Goal: Check status: Check status

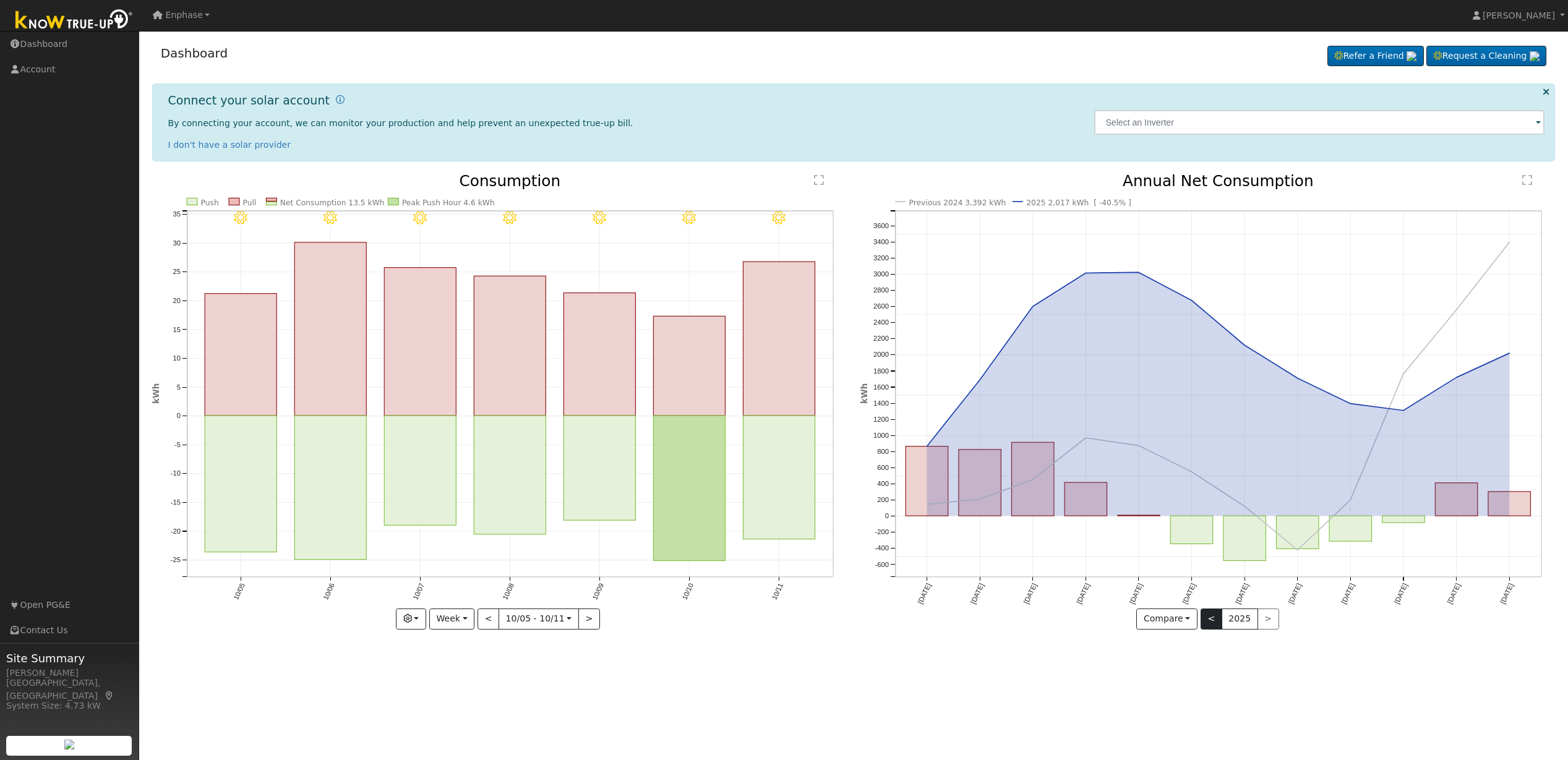
click at [1210, 619] on button "<" at bounding box center [1212, 618] width 22 height 21
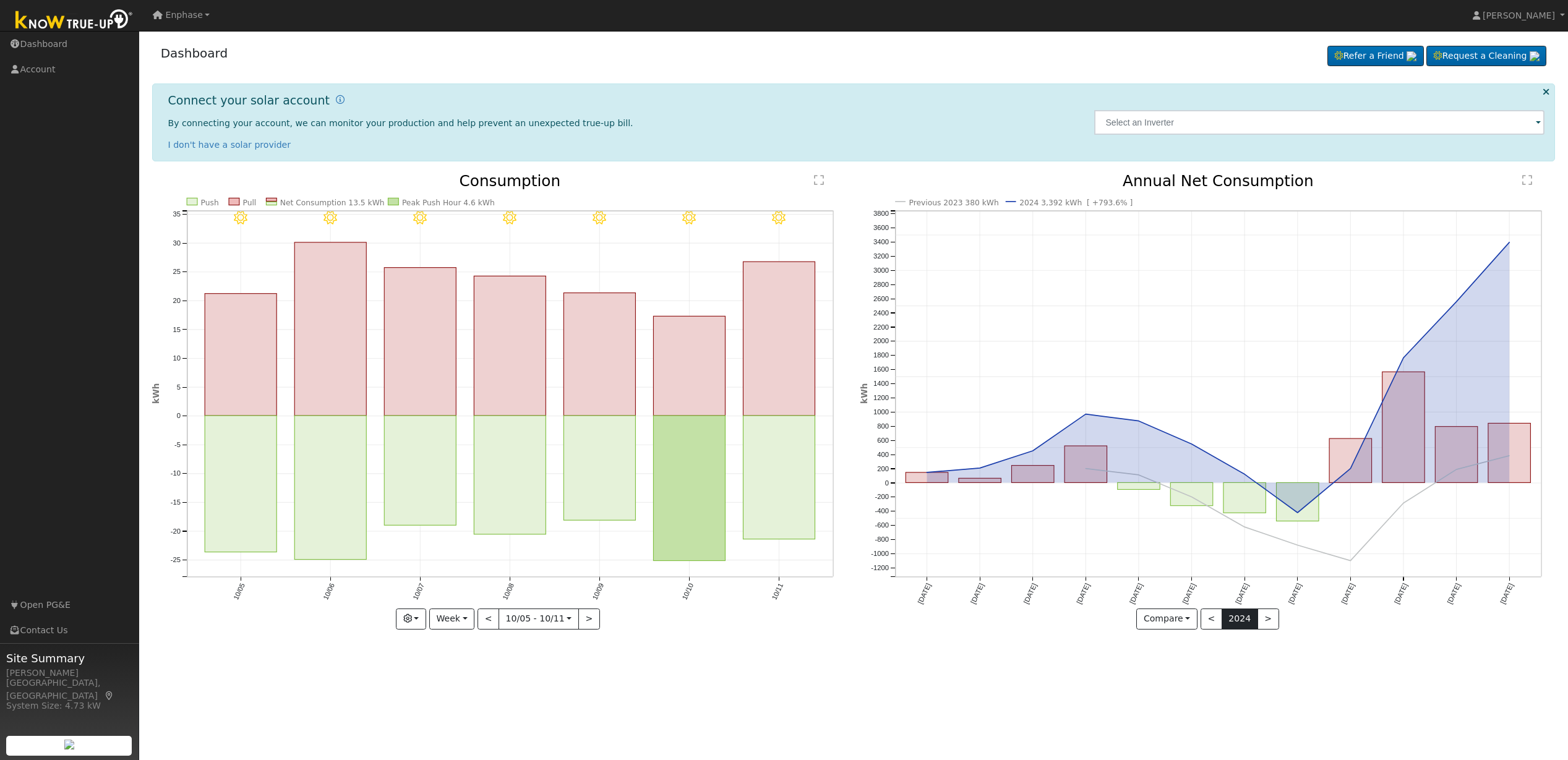
click at [1233, 617] on button "2024" at bounding box center [1240, 618] width 37 height 21
click at [1262, 616] on button ">" at bounding box center [1268, 618] width 22 height 21
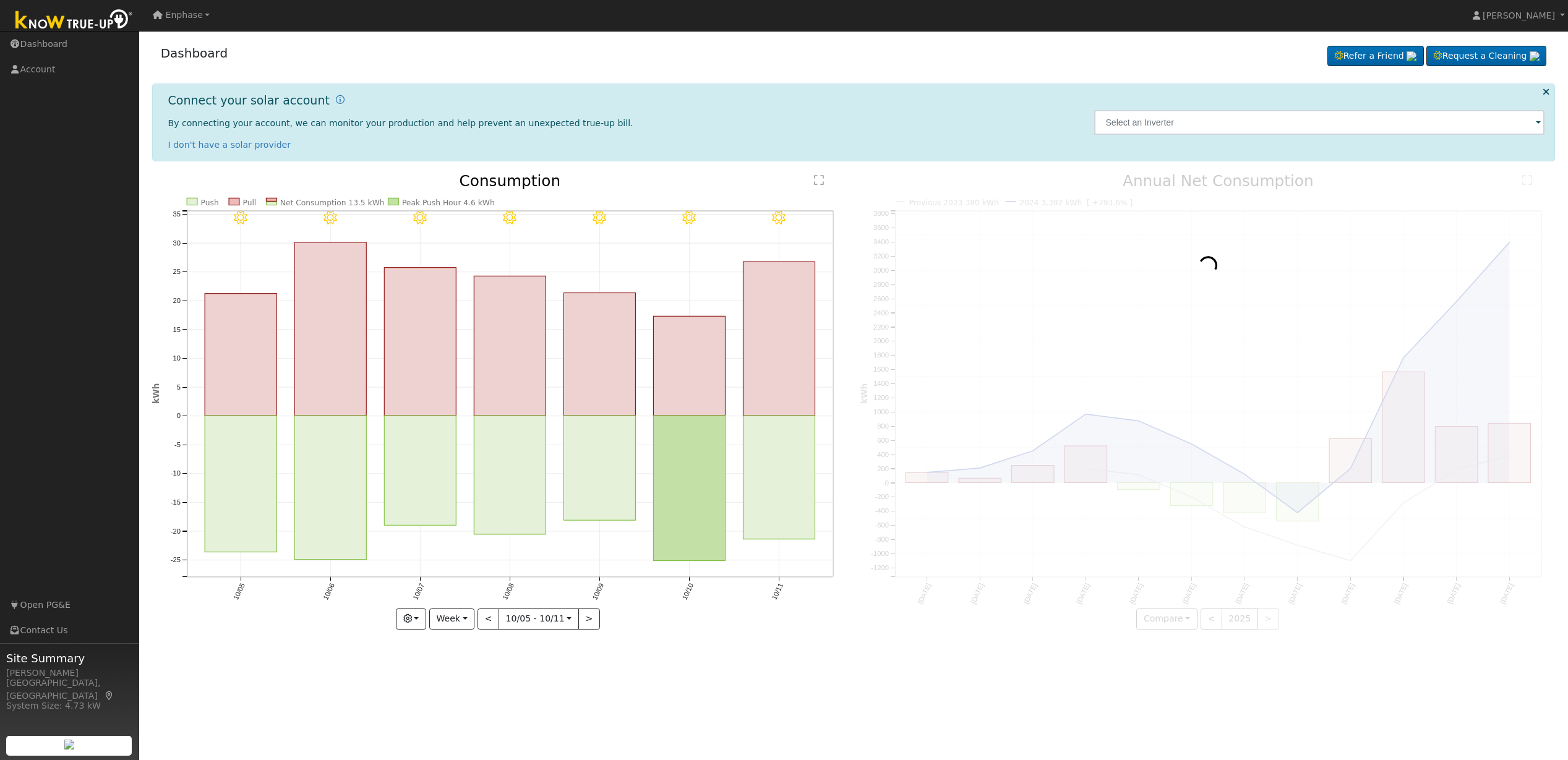
scroll to position [0, 0]
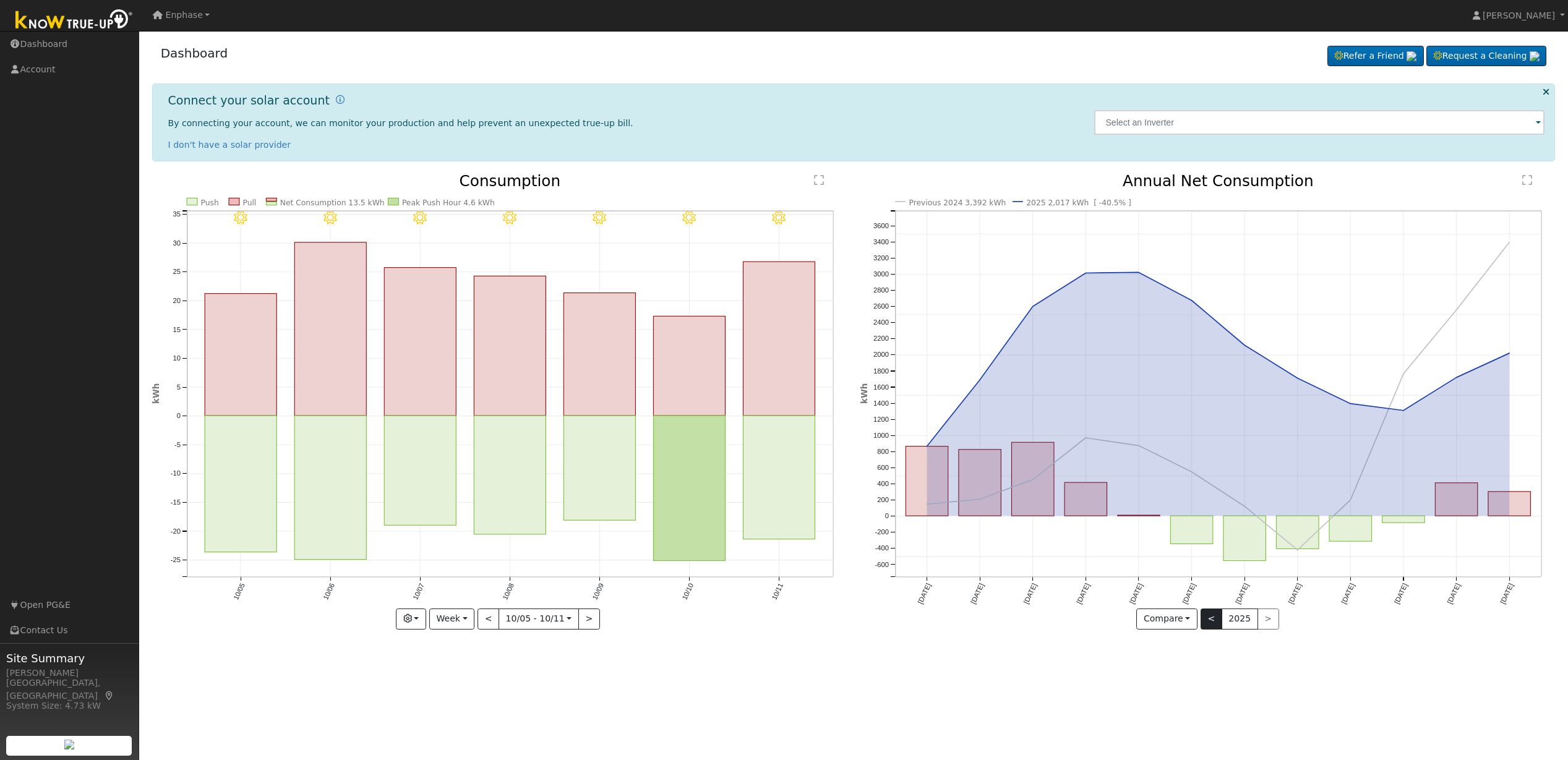
click at [1211, 618] on button "<" at bounding box center [1212, 618] width 22 height 21
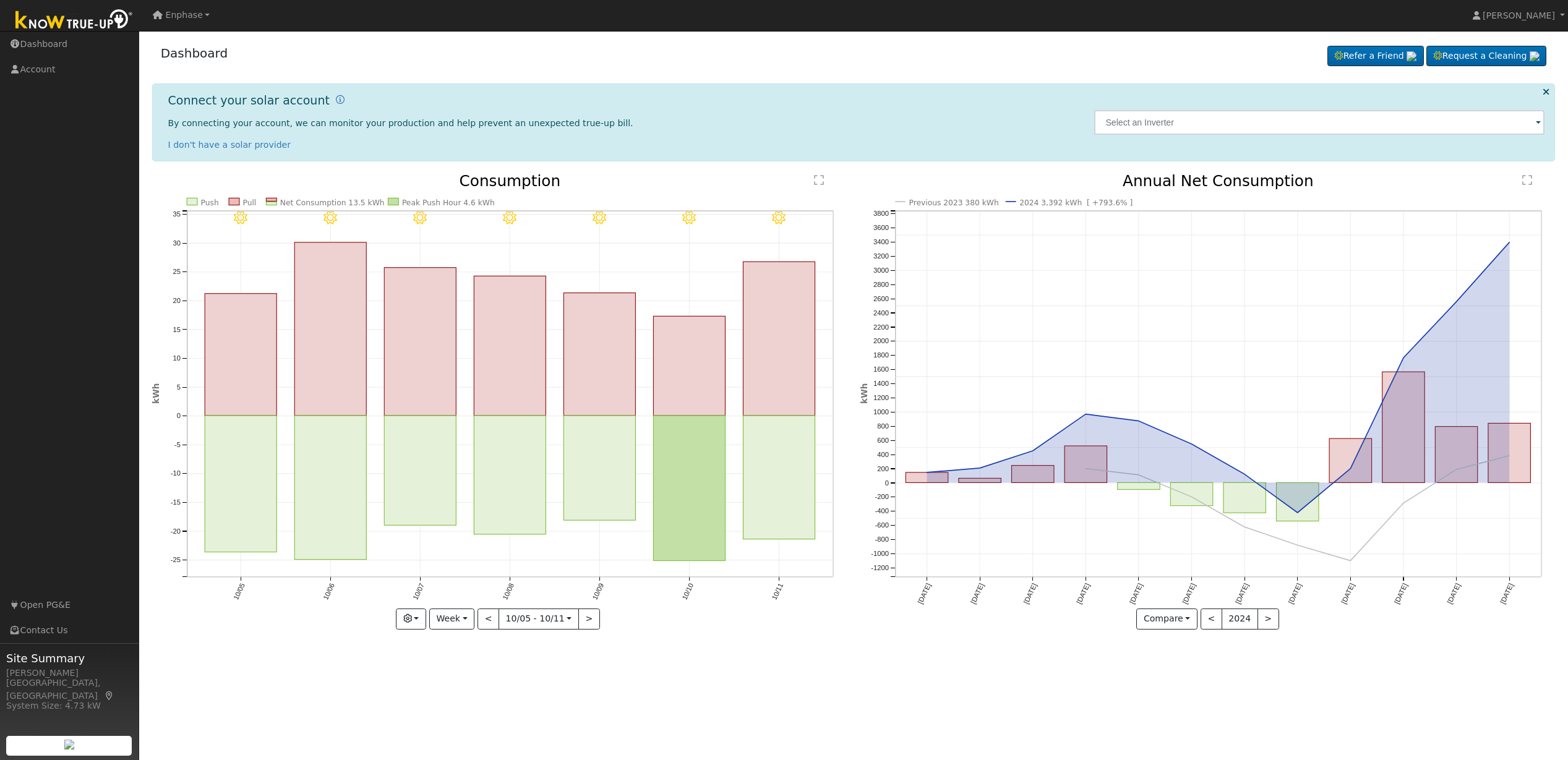
click at [1211, 618] on button "<" at bounding box center [1212, 618] width 22 height 21
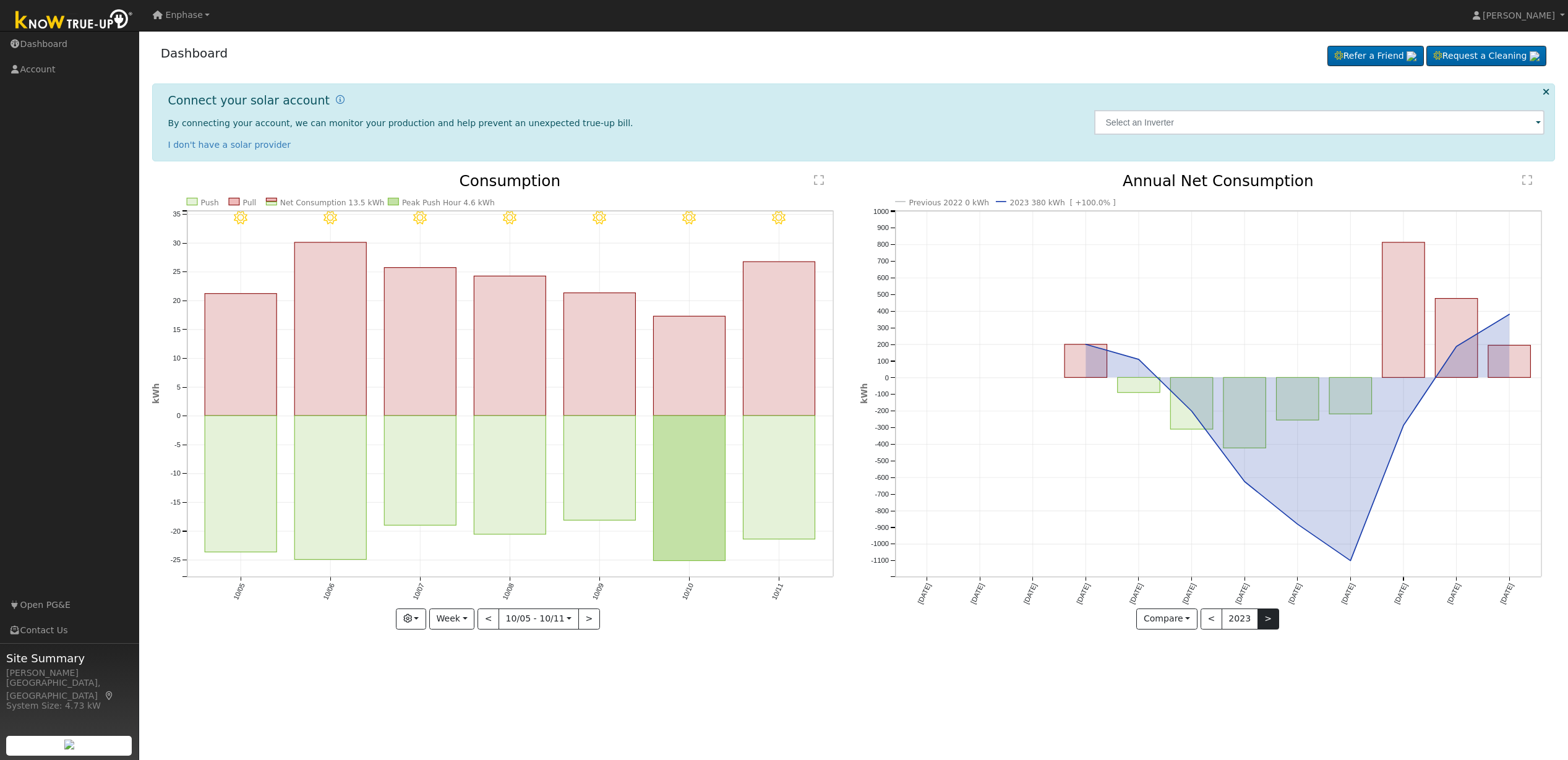
click at [1260, 616] on button ">" at bounding box center [1268, 618] width 22 height 21
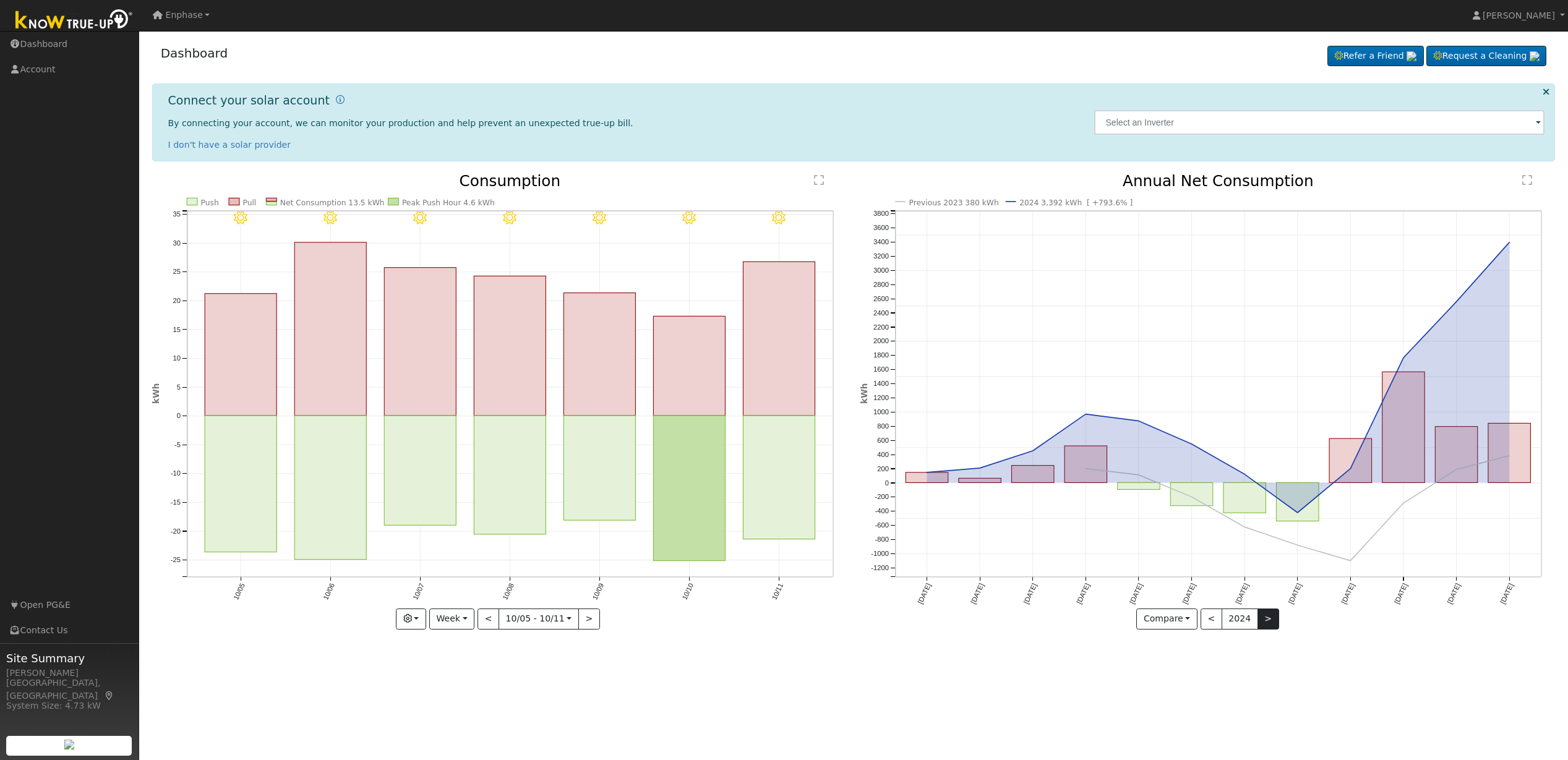
click at [1260, 616] on button ">" at bounding box center [1268, 618] width 22 height 21
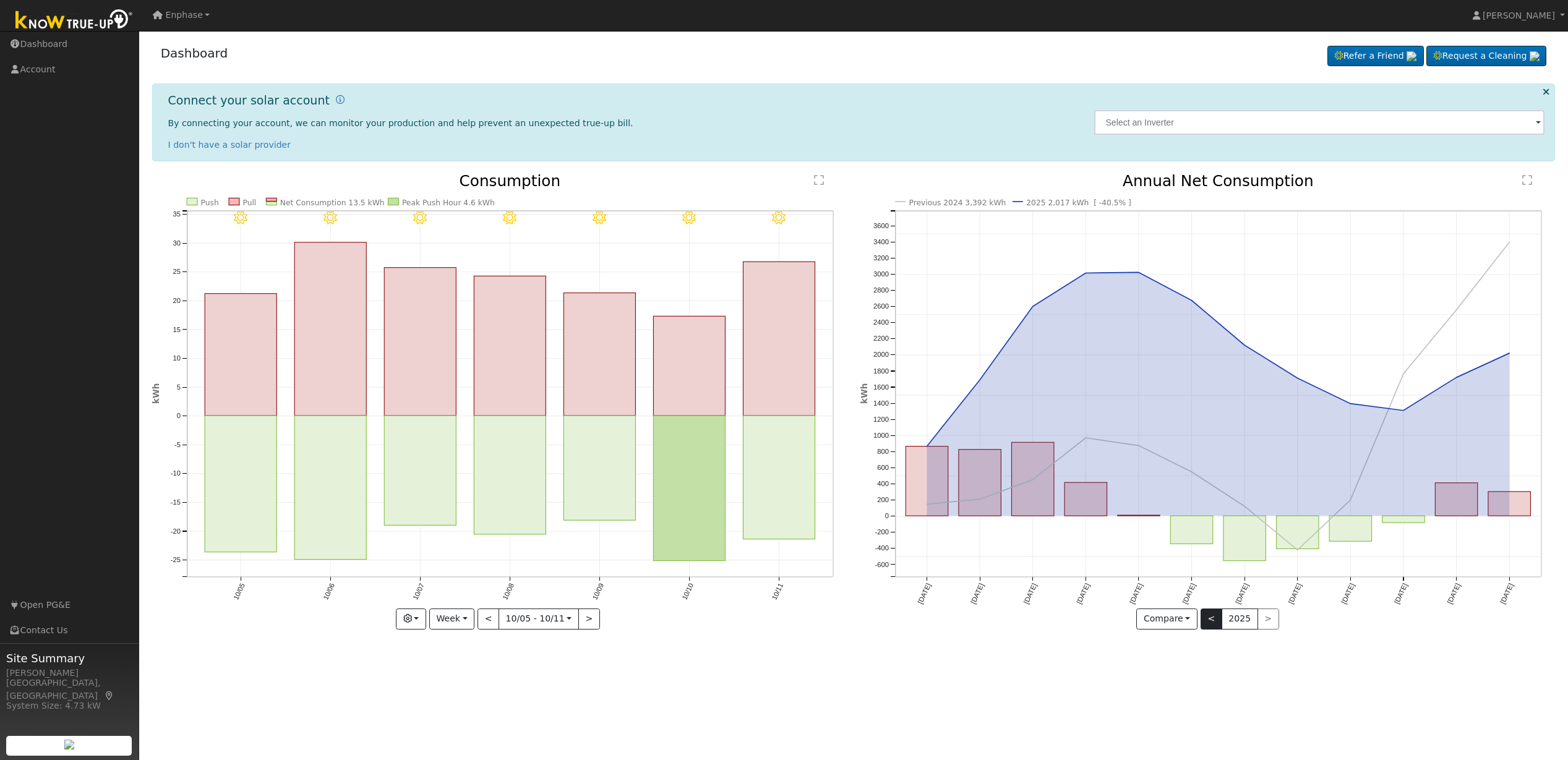
click at [1217, 617] on button "<" at bounding box center [1212, 618] width 22 height 21
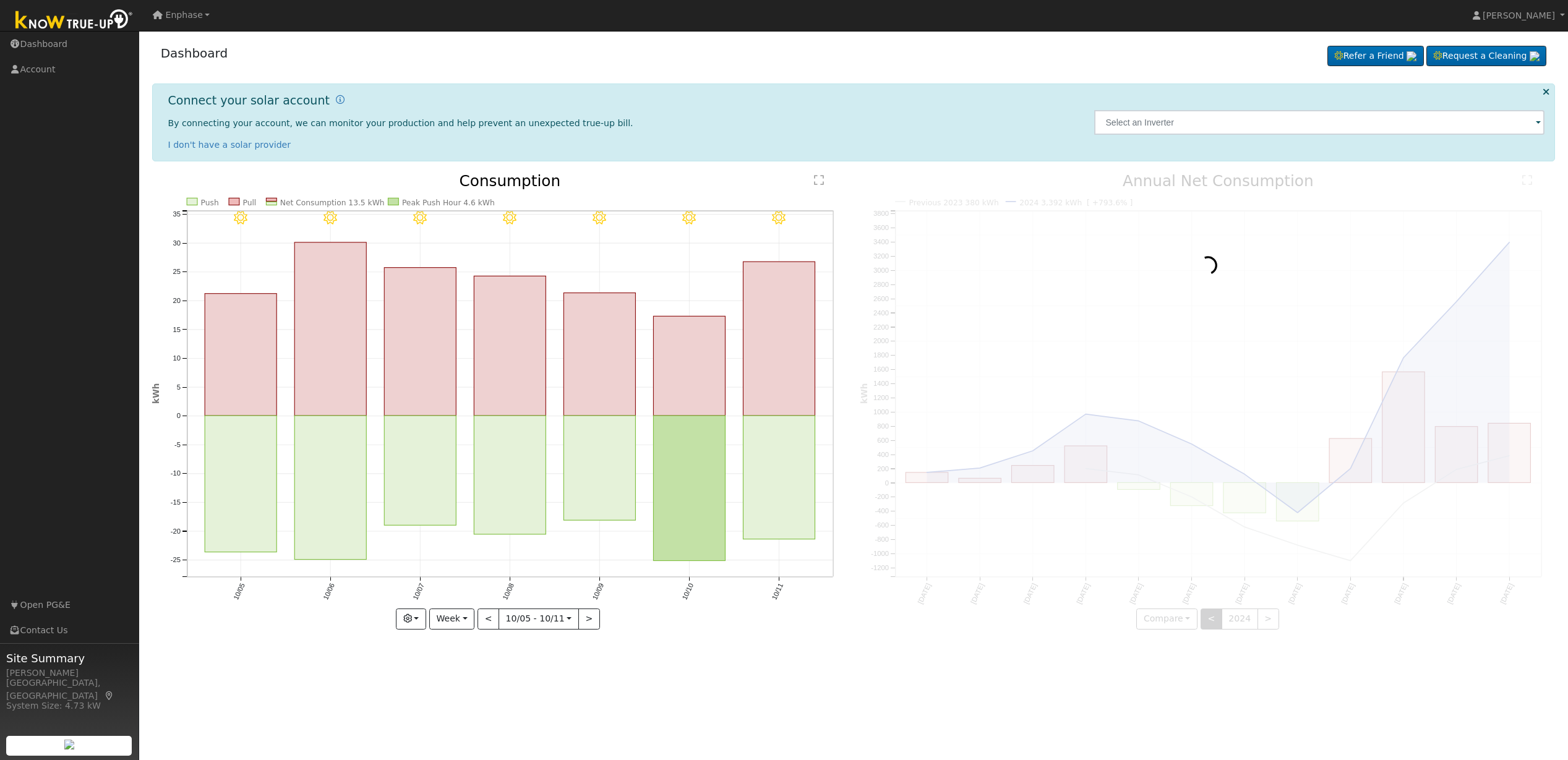
click at [1217, 617] on div at bounding box center [1208, 401] width 695 height 456
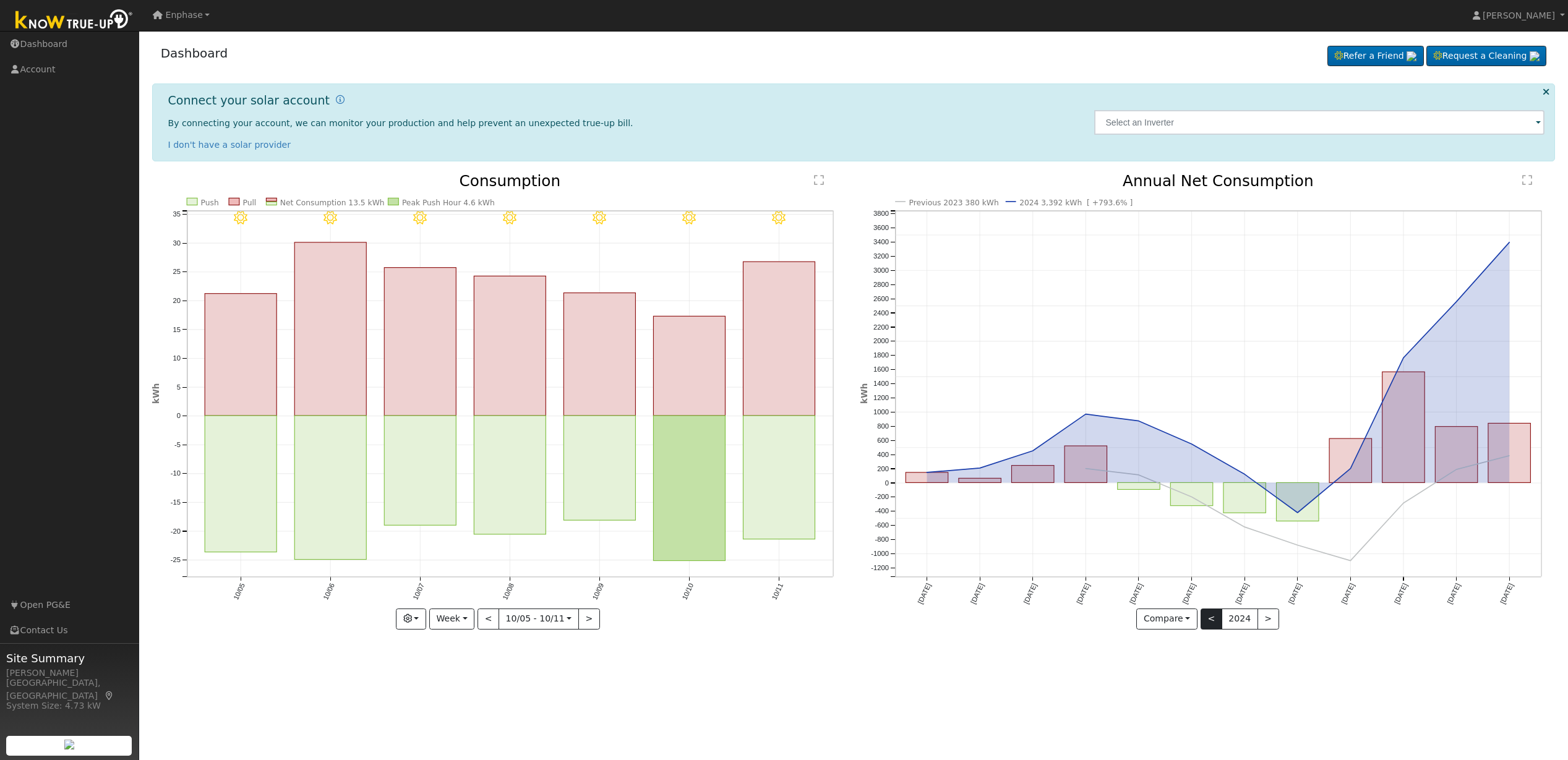
click at [1215, 617] on button "<" at bounding box center [1212, 618] width 22 height 21
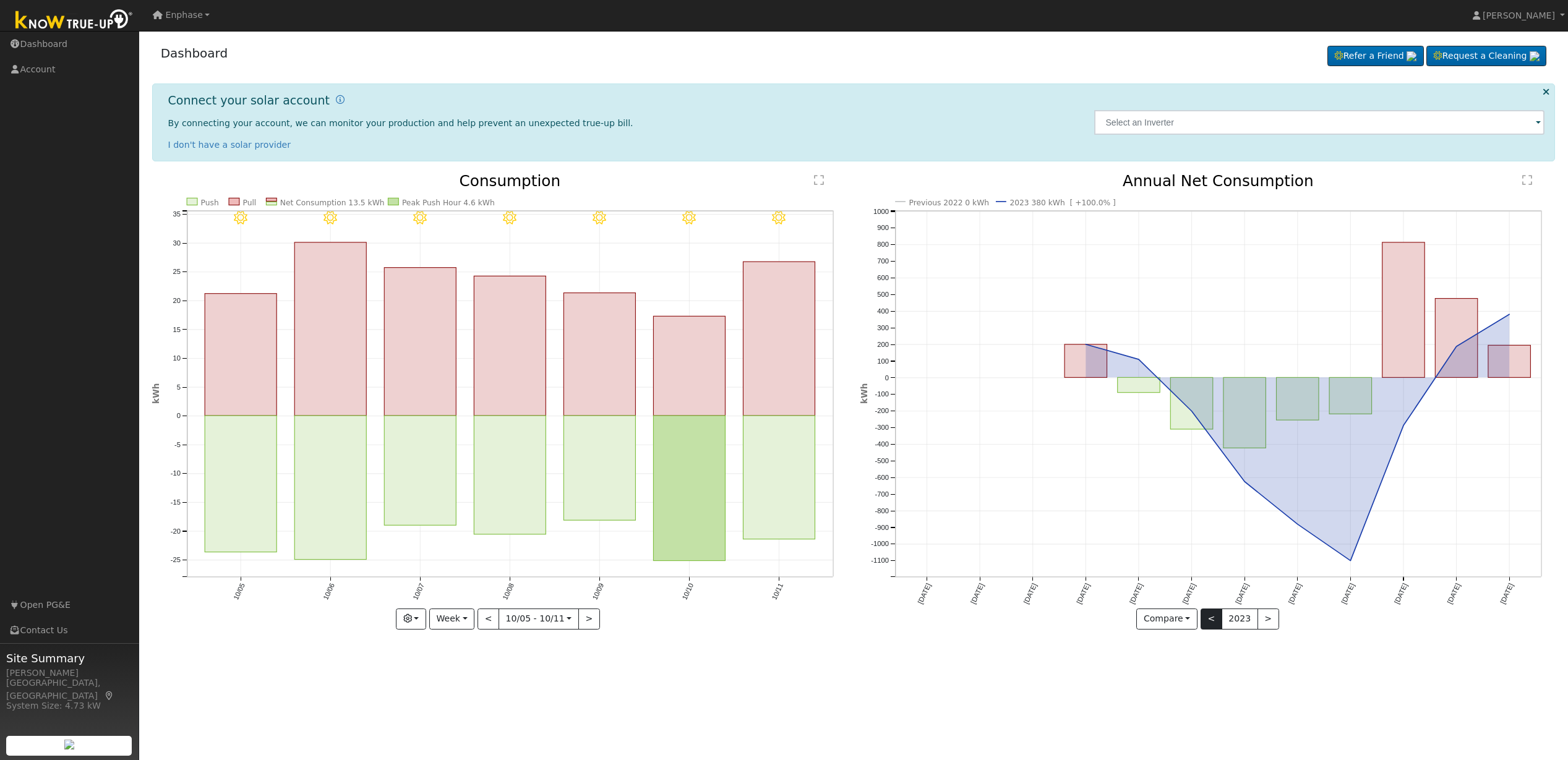
click at [1215, 617] on button "<" at bounding box center [1212, 618] width 22 height 21
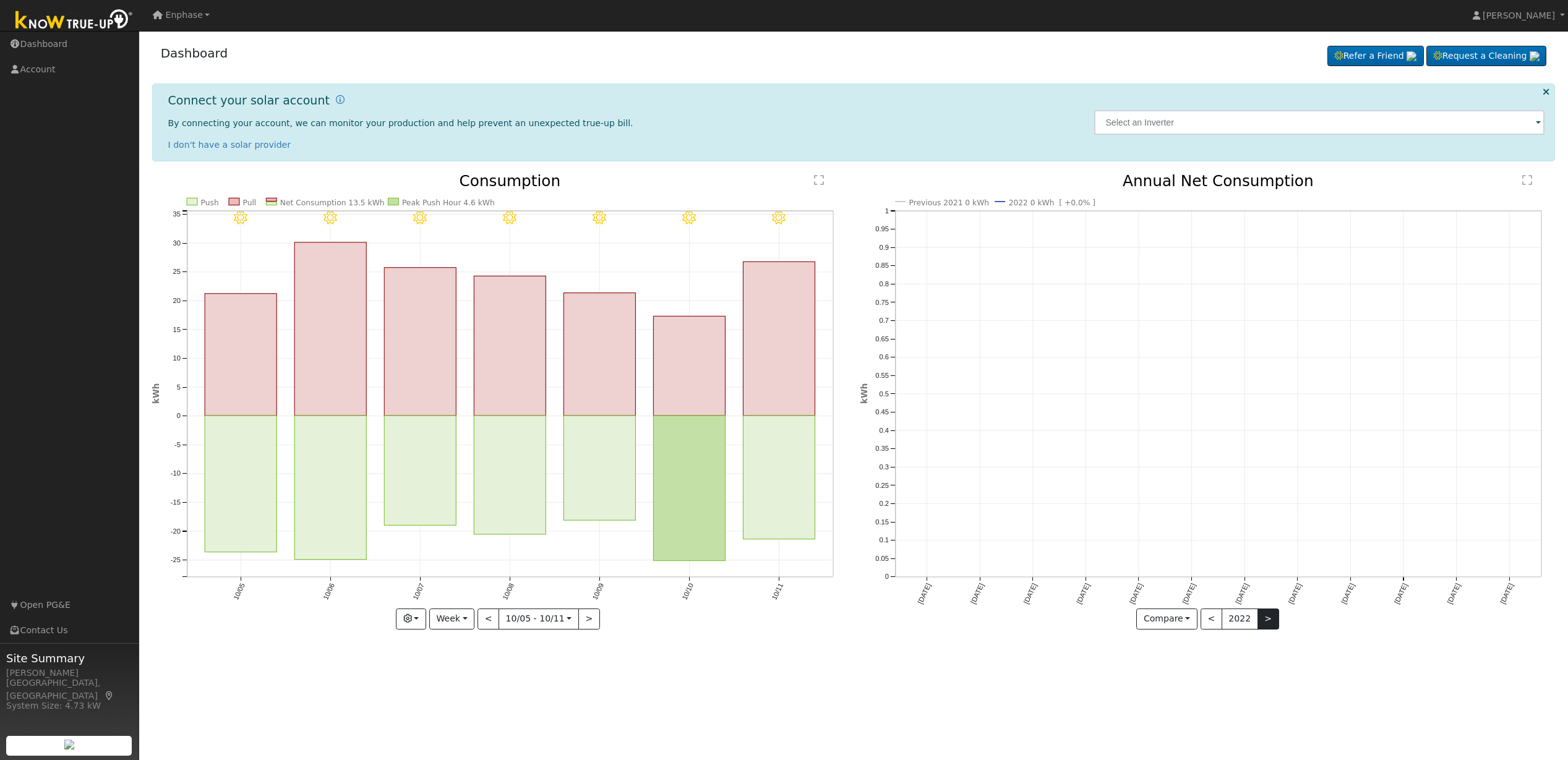
click at [1261, 616] on button ">" at bounding box center [1268, 618] width 22 height 21
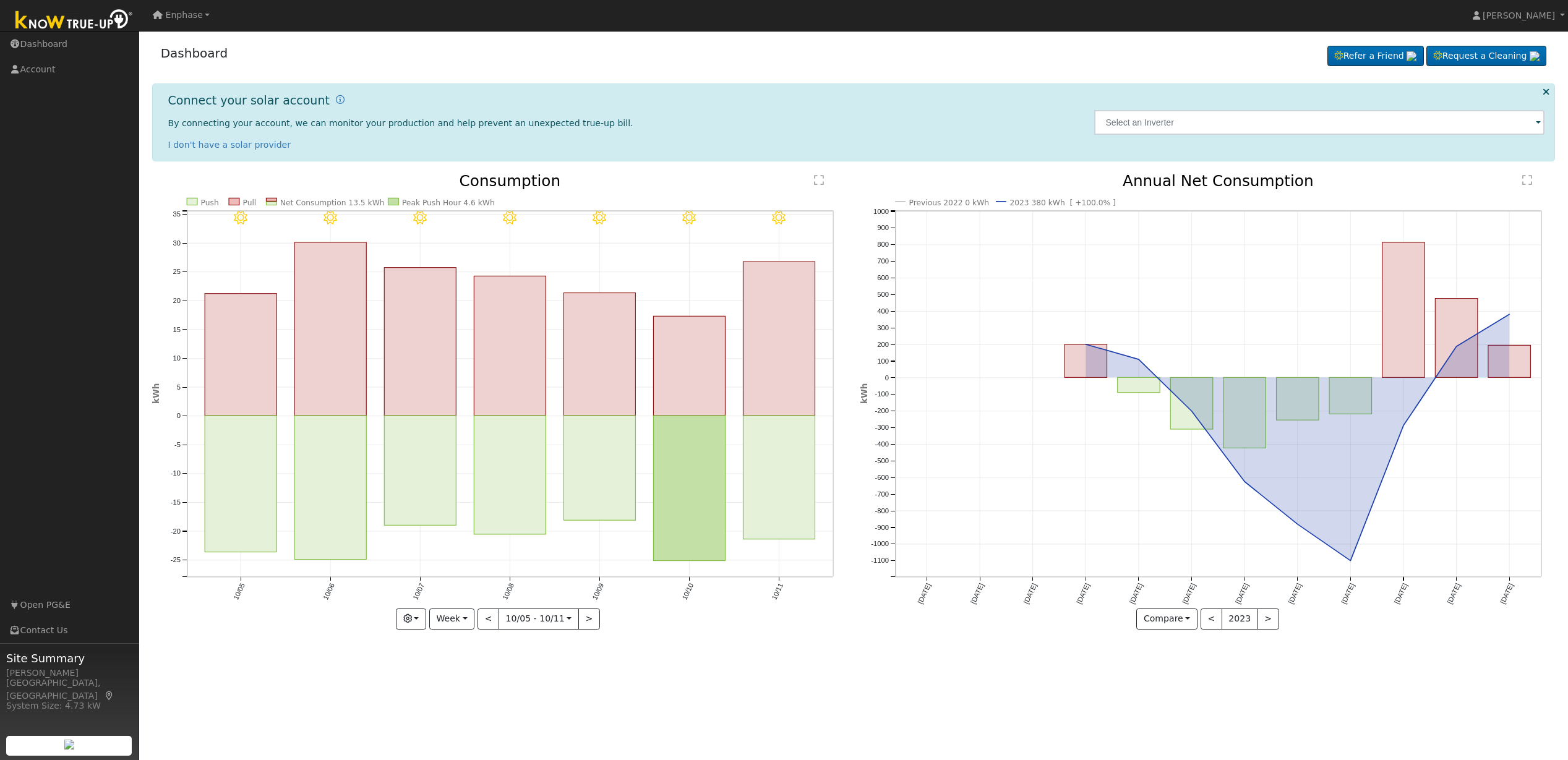
click at [1265, 620] on button ">" at bounding box center [1268, 618] width 22 height 21
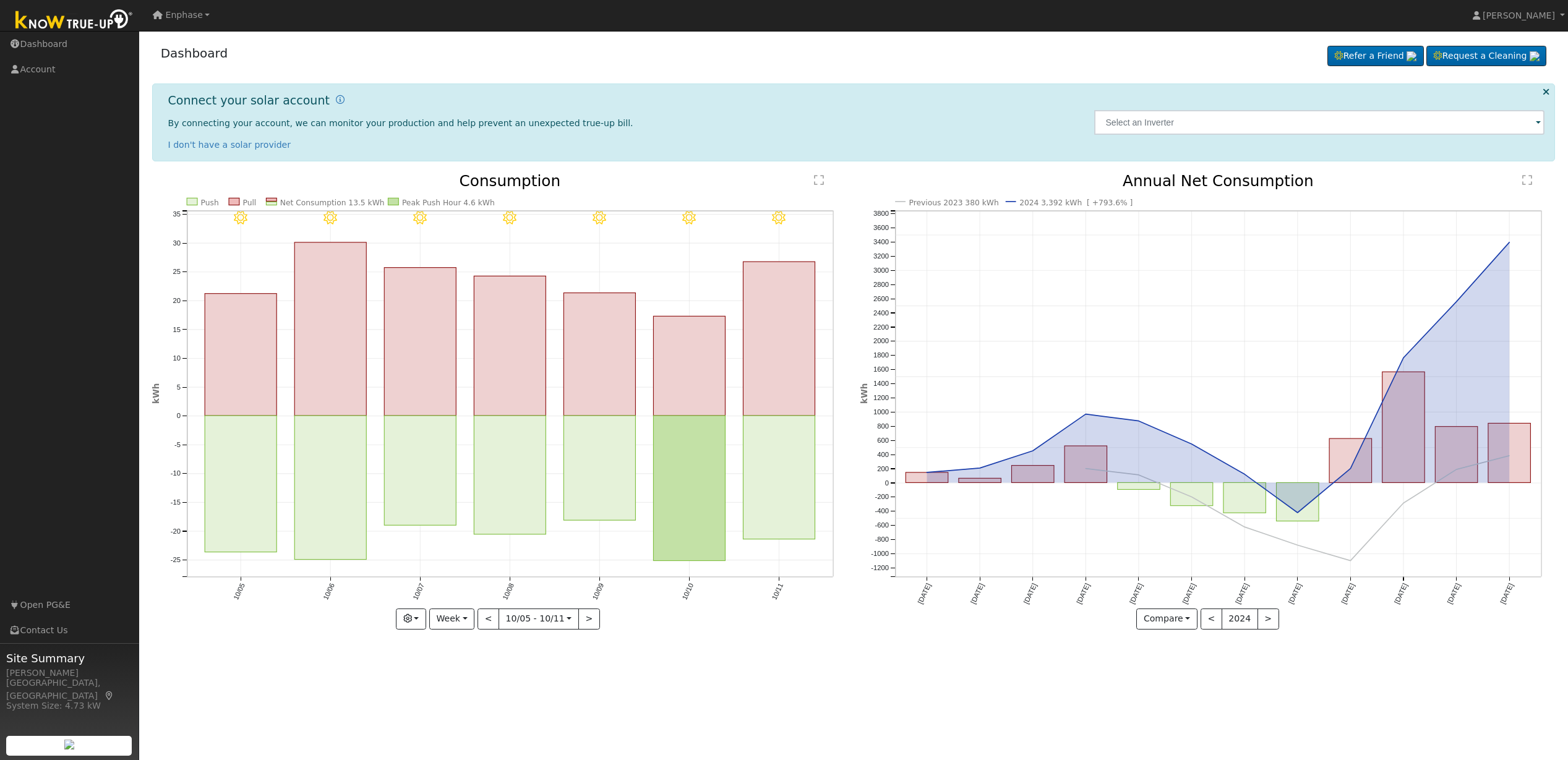
click at [1265, 619] on div at bounding box center [1208, 401] width 695 height 456
click at [1265, 617] on button ">" at bounding box center [1268, 618] width 22 height 21
